Goal: Information Seeking & Learning: Learn about a topic

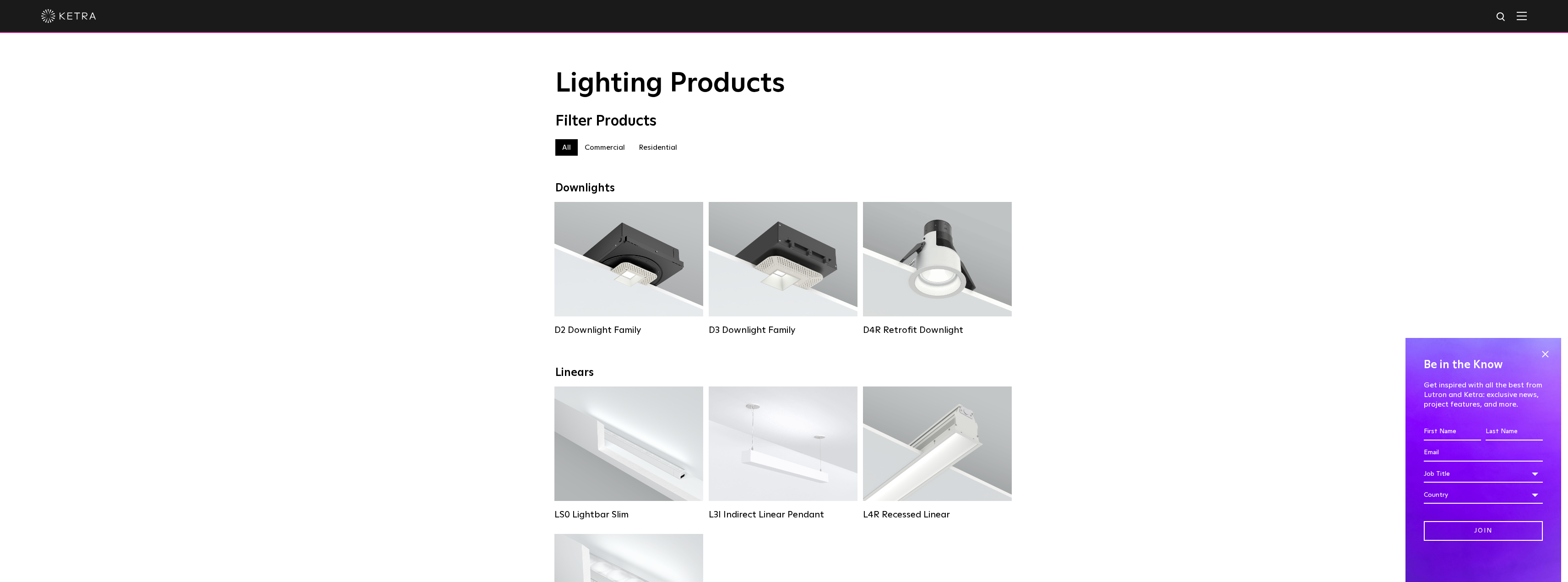
drag, startPoint x: 406, startPoint y: 294, endPoint x: 572, endPoint y: 201, distance: 190.3
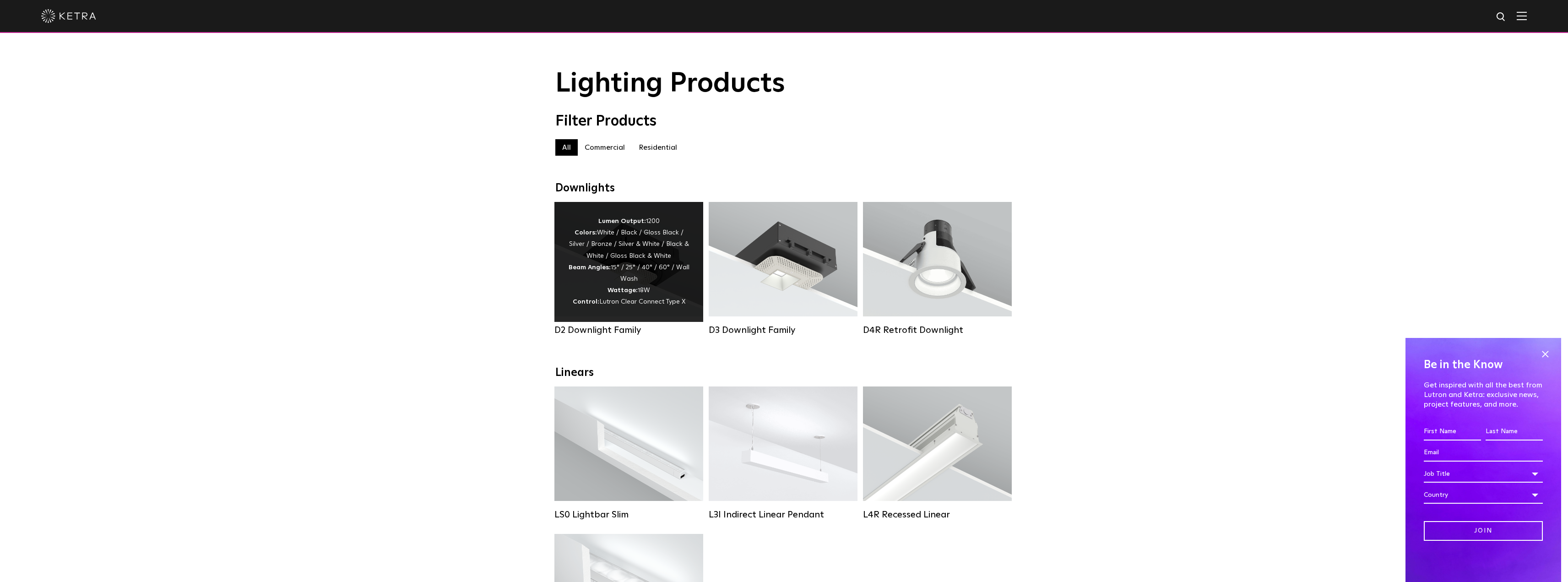
click at [613, 255] on div "Lumen Output: 1200 Colors: White / Black / Gloss Black / Silver / Bronze / Silv…" at bounding box center [629, 261] width 122 height 92
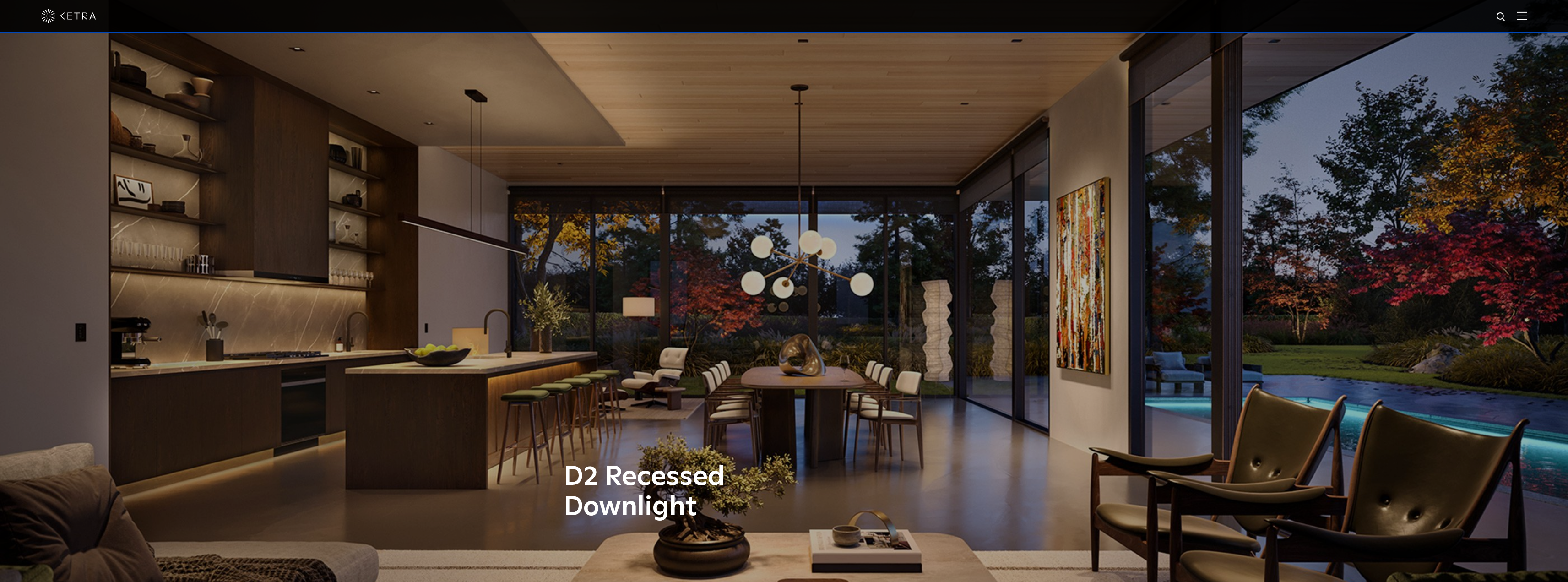
drag, startPoint x: 510, startPoint y: 275, endPoint x: 490, endPoint y: 179, distance: 98.1
